Goal: Information Seeking & Learning: Learn about a topic

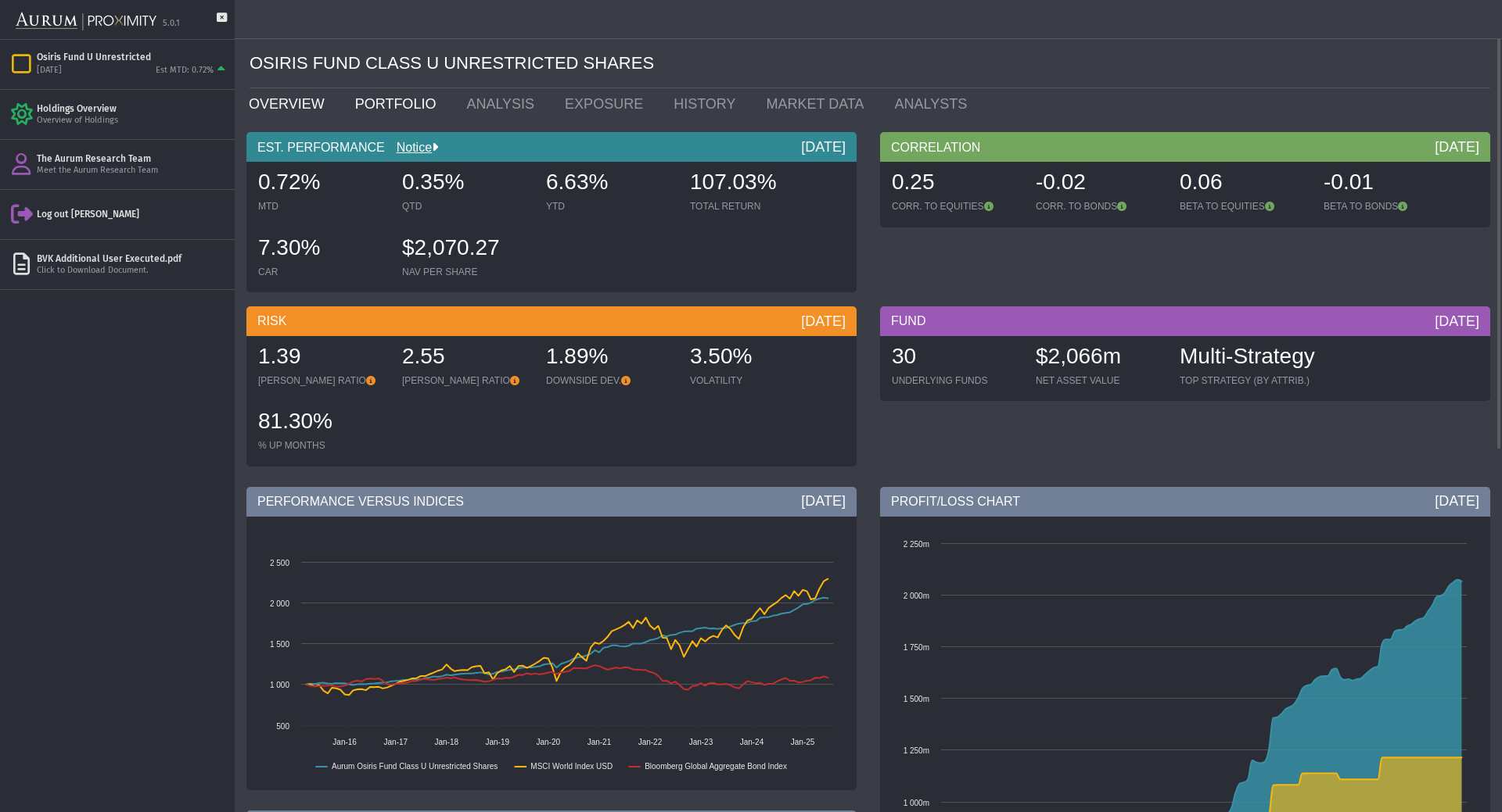
click at [427, 110] on link "PORTFOLIO" at bounding box center [399, 104] width 111 height 31
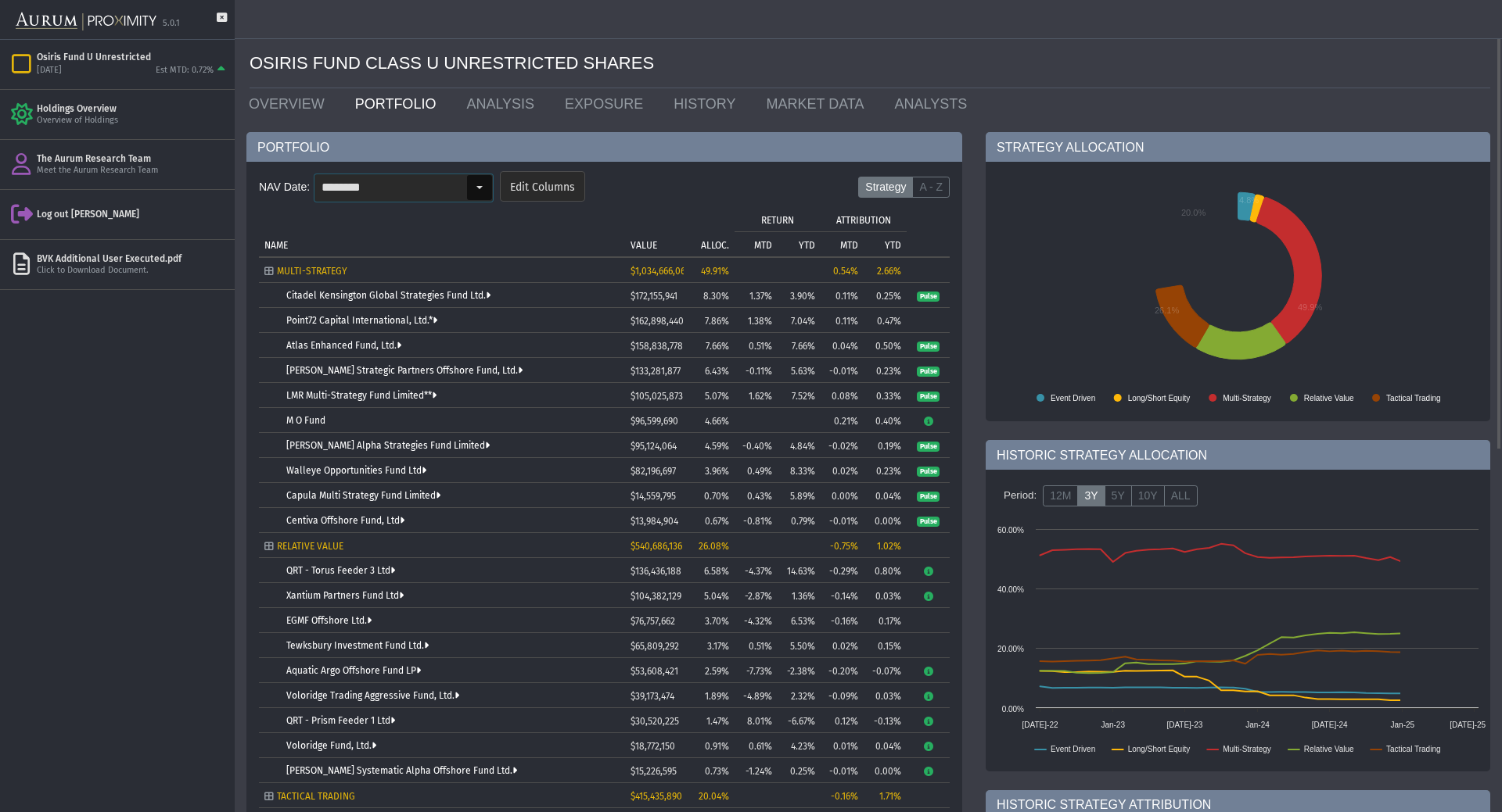
click at [475, 193] on div "Select" at bounding box center [479, 187] width 25 height 25
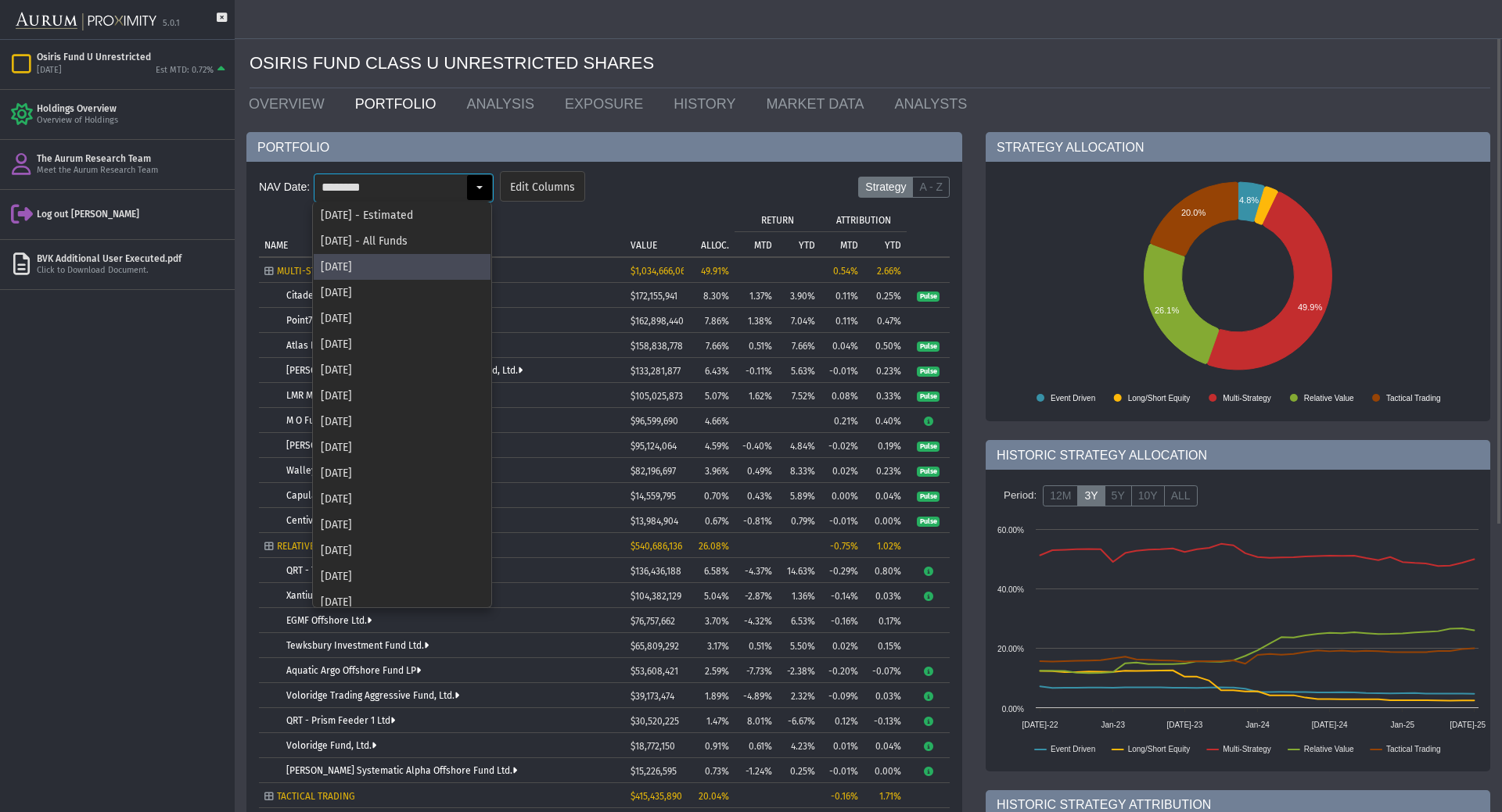
click at [546, 238] on td "NAME" at bounding box center [441, 231] width 366 height 50
